Goal: Navigation & Orientation: Find specific page/section

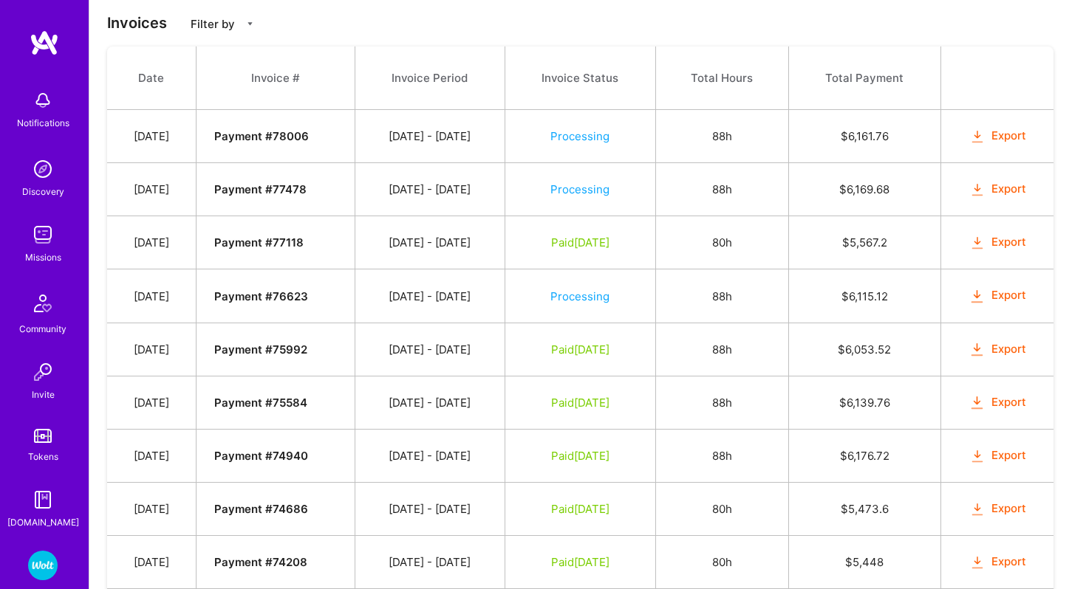
scroll to position [527, 0]
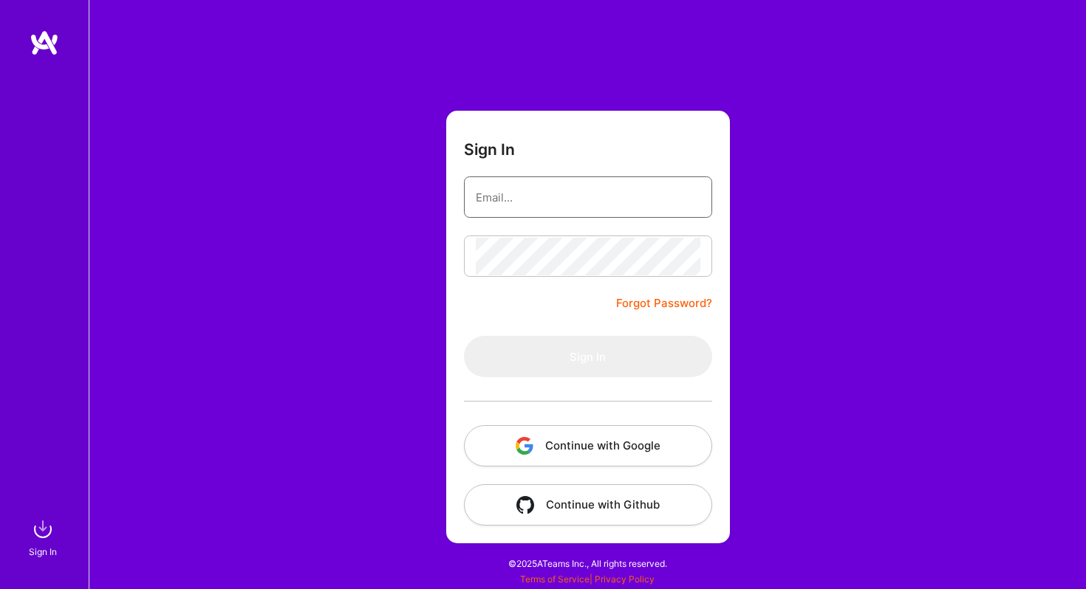
type input "[EMAIL_ADDRESS][DOMAIN_NAME]"
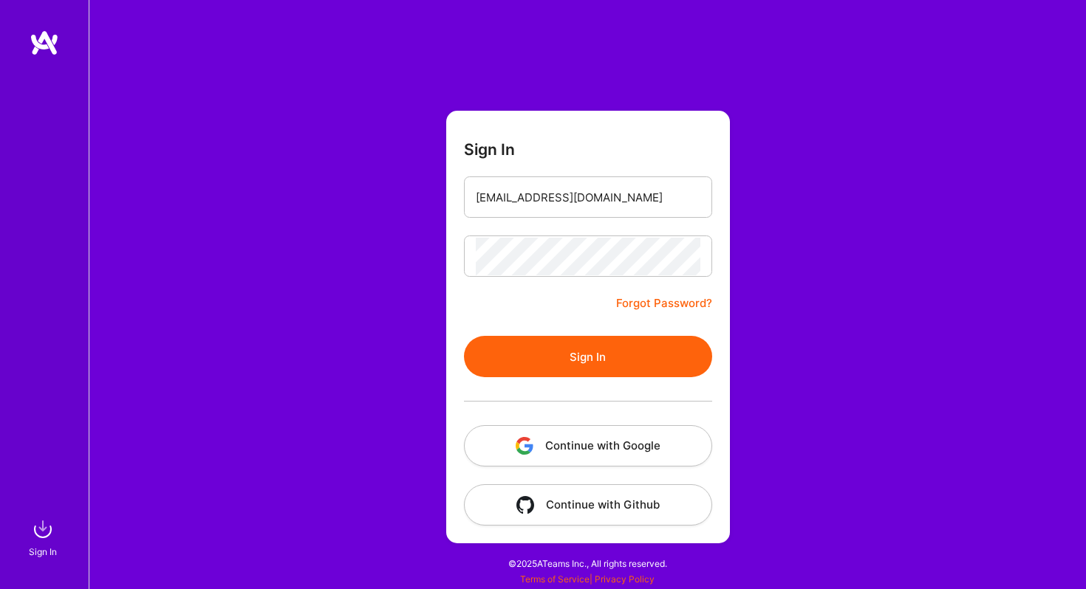
click at [605, 453] on button "Continue with Google" at bounding box center [588, 445] width 248 height 41
